Goal: Task Accomplishment & Management: Use online tool/utility

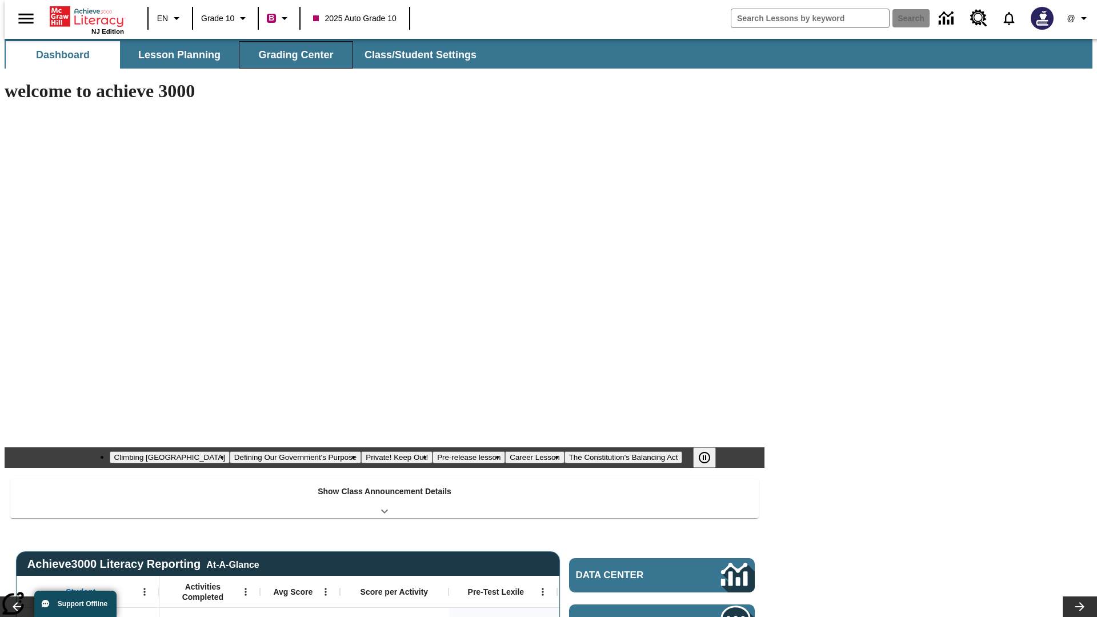
click at [292, 55] on span "Grading Center" at bounding box center [295, 55] width 75 height 13
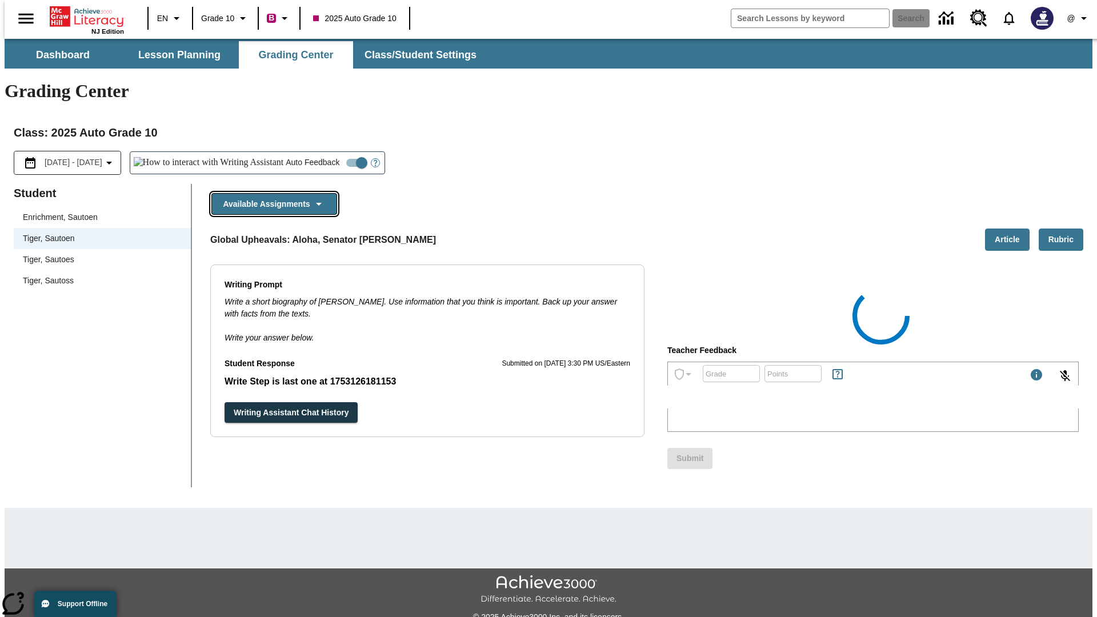
click at [271, 193] on button "Available Assignments" at bounding box center [274, 204] width 126 height 22
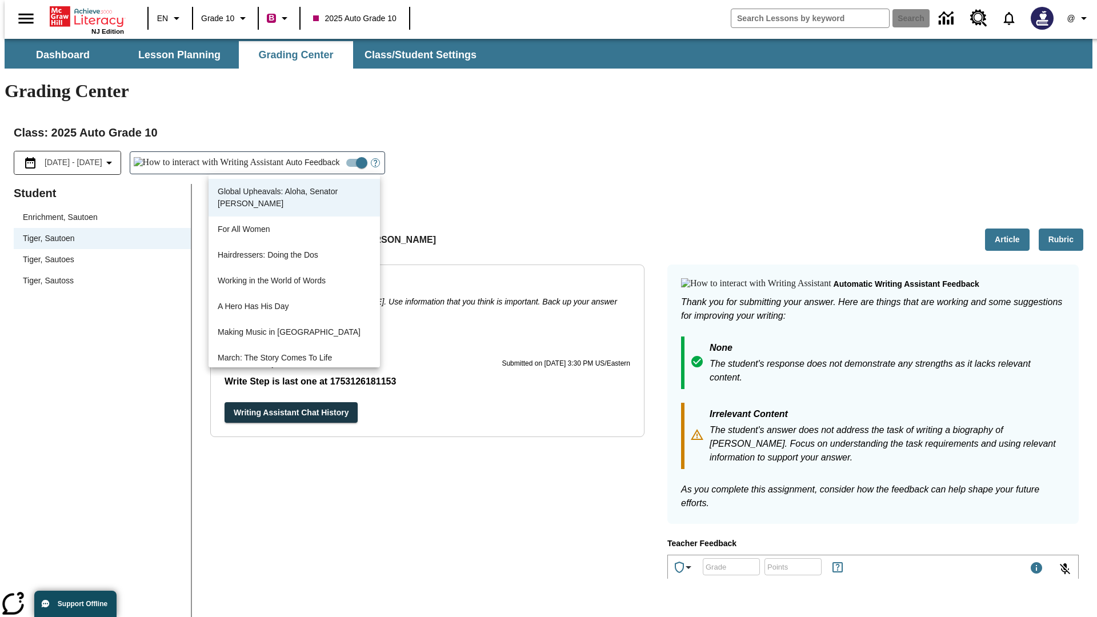
click at [225, 402] on button "Writing Assistant Chat History" at bounding box center [291, 412] width 133 height 21
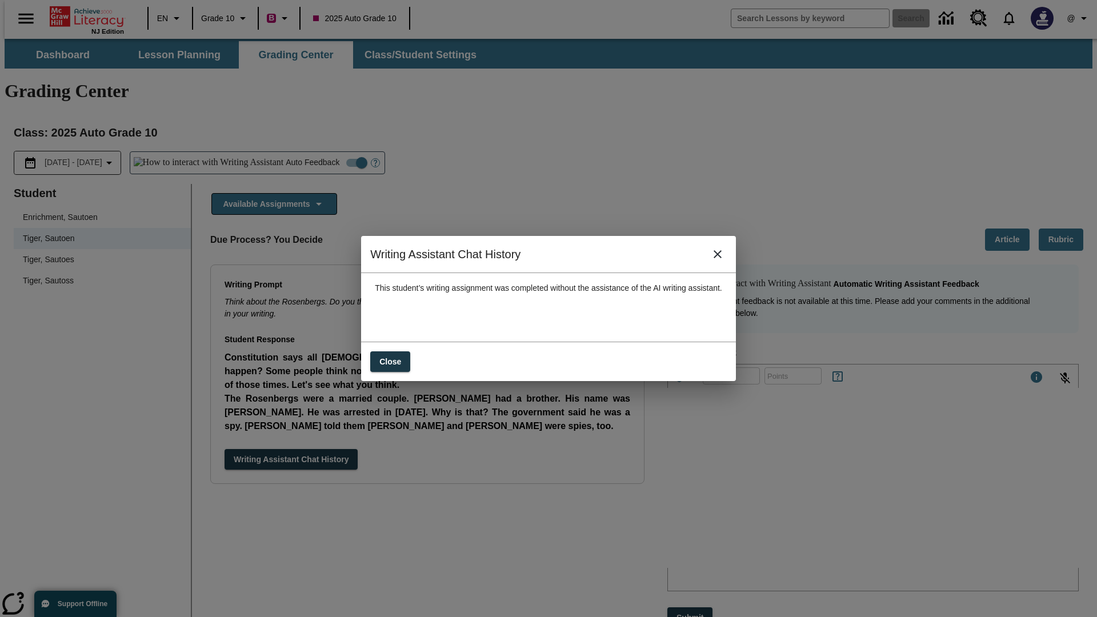
drag, startPoint x: 859, startPoint y: 206, endPoint x: 851, endPoint y: 206, distance: 7.4
click at [851, 206] on div "Writing Assistant Chat History This student’s writing assignment was completed …" at bounding box center [548, 308] width 1097 height 617
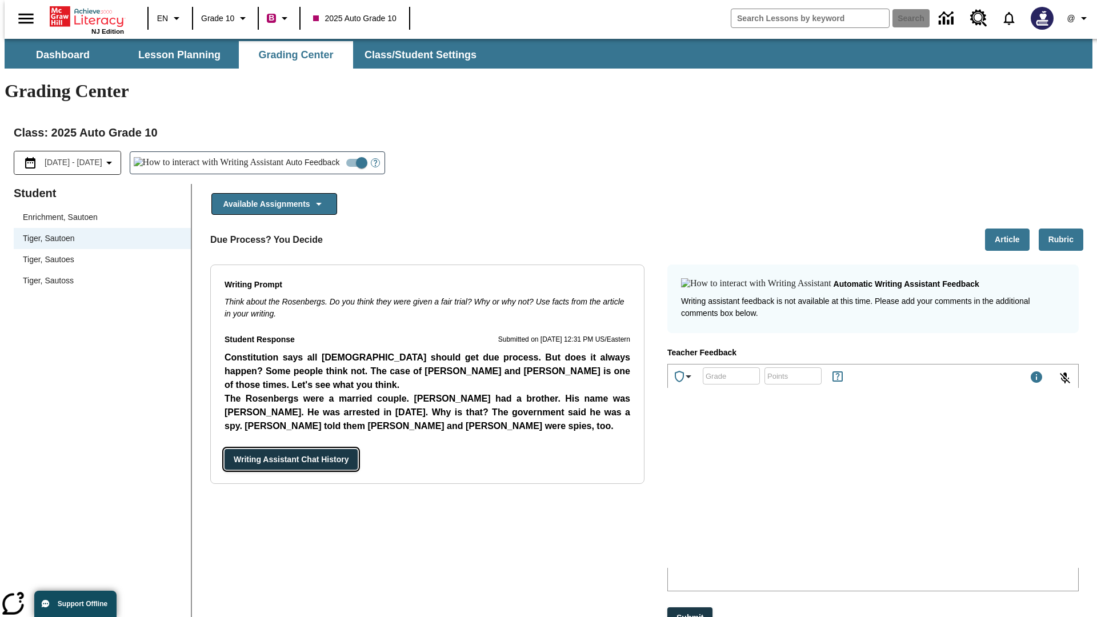
click at [319, 449] on button "Writing Assistant Chat History" at bounding box center [291, 459] width 133 height 21
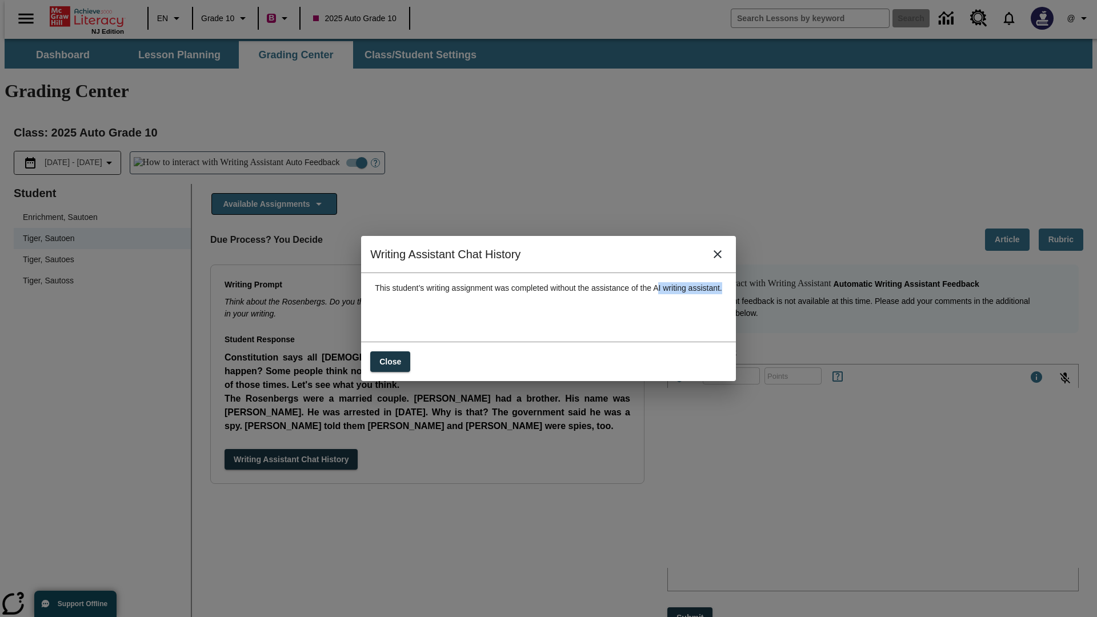
drag, startPoint x: 761, startPoint y: 297, endPoint x: 666, endPoint y: 297, distance: 95.5
click at [665, 297] on div "Writing Assistant Chat History This student’s writing assignment was completed …" at bounding box center [548, 308] width 1097 height 617
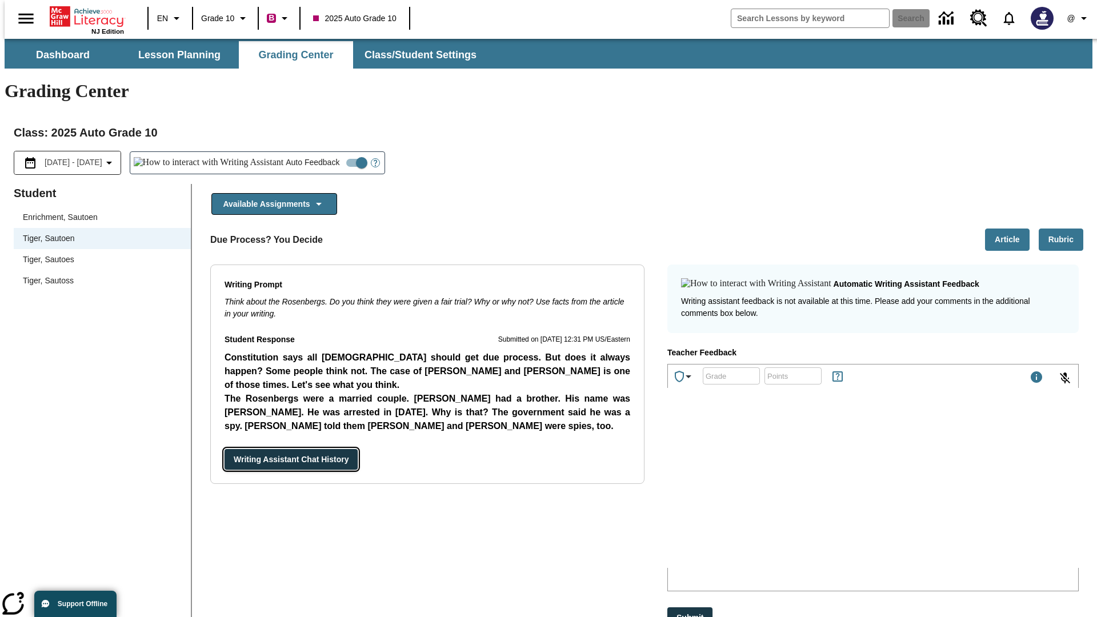
click at [294, 449] on button "Writing Assistant Chat History" at bounding box center [291, 459] width 133 height 21
